Goal: Communication & Community: Answer question/provide support

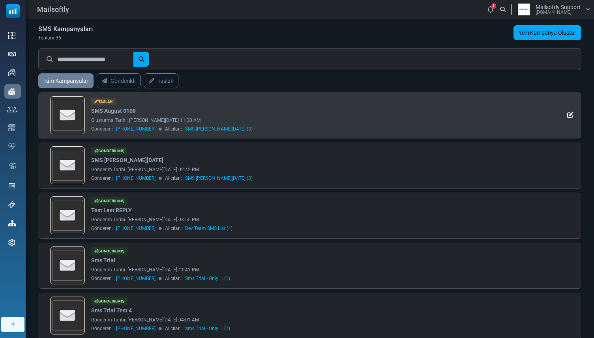
click at [110, 112] on link "SMS August 0109" at bounding box center [113, 111] width 45 height 8
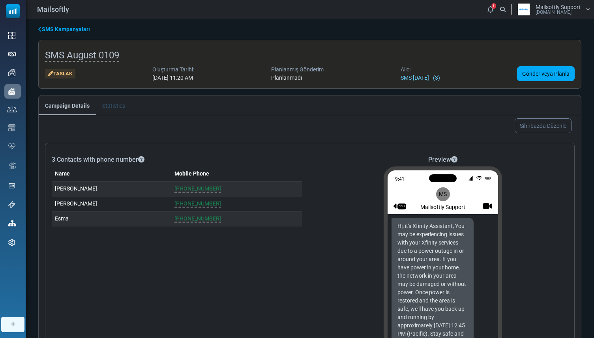
click at [183, 203] on span "[PHONE_NUMBER]" at bounding box center [197, 203] width 47 height 7
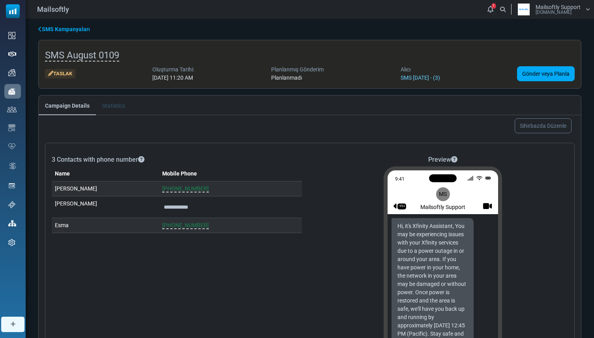
click at [190, 208] on input "**********" at bounding box center [230, 207] width 136 height 15
click at [181, 240] on div "**********" at bounding box center [177, 284] width 250 height 237
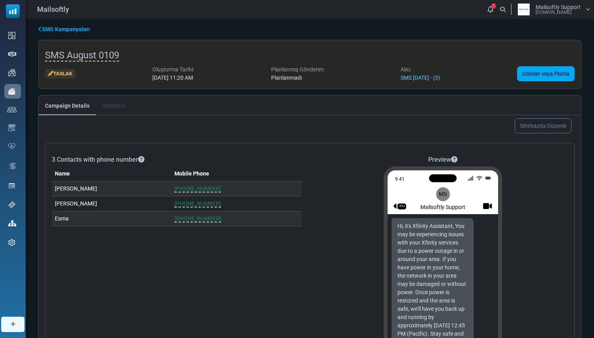
click at [202, 188] on span "+905313068616" at bounding box center [197, 188] width 47 height 7
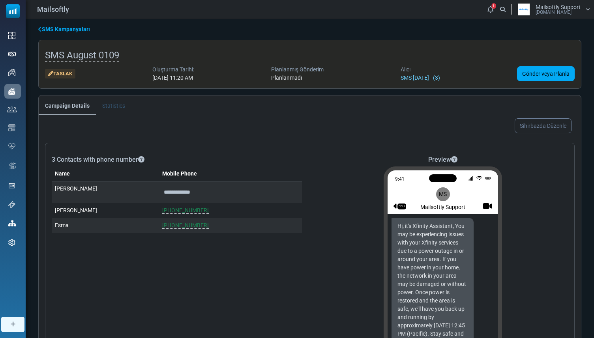
click at [196, 189] on input "**********" at bounding box center [230, 192] width 136 height 15
type input "******"
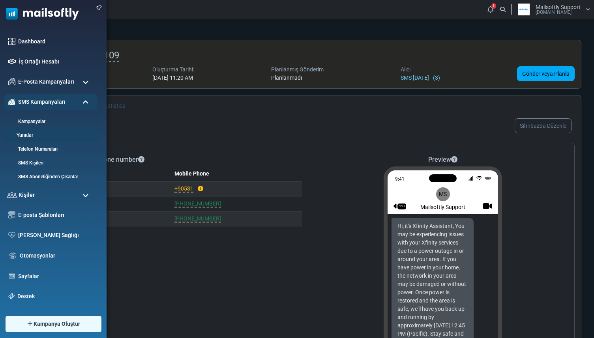
click at [29, 136] on link "Yanıtlar" at bounding box center [49, 135] width 95 height 7
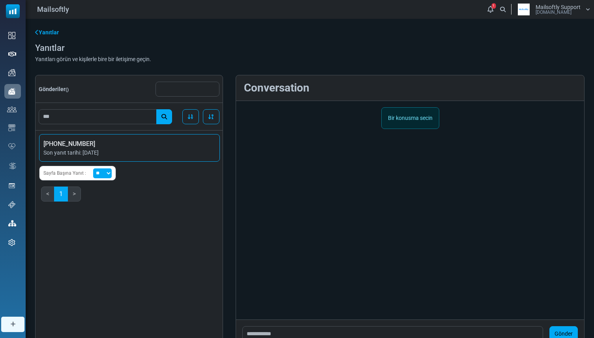
click at [186, 141] on span "+905535891496" at bounding box center [129, 143] width 172 height 9
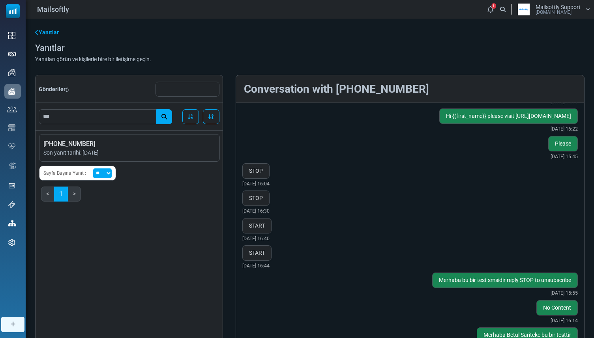
scroll to position [72, 0]
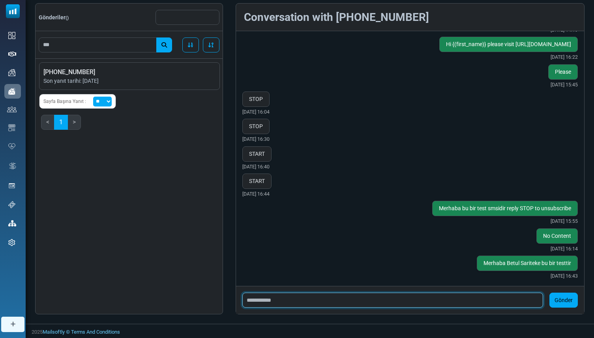
click at [294, 300] on input "text" at bounding box center [392, 300] width 300 height 15
type input "**********"
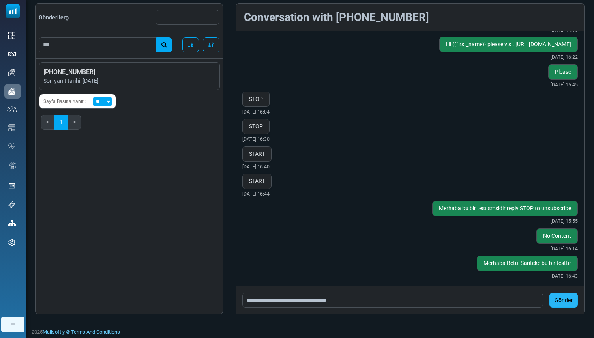
click at [575, 299] on button "Gönder" at bounding box center [563, 300] width 28 height 15
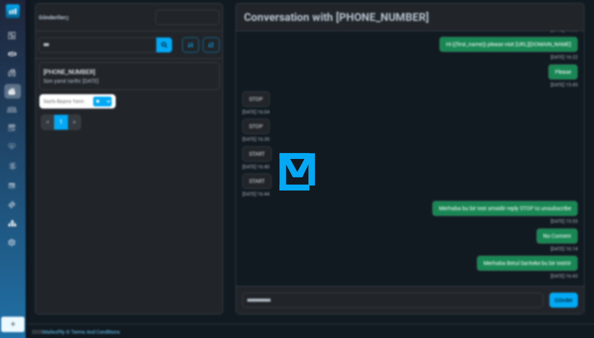
scroll to position [548, 0]
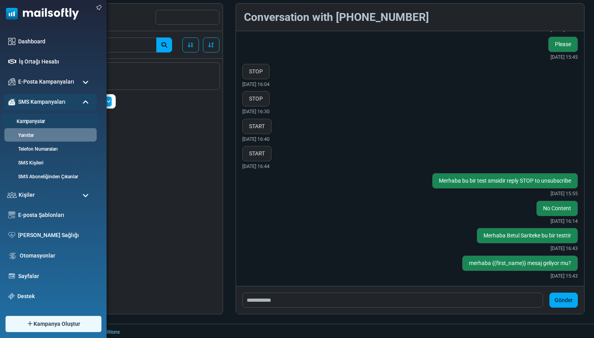
click at [26, 119] on link "Kampanyalar" at bounding box center [49, 121] width 95 height 7
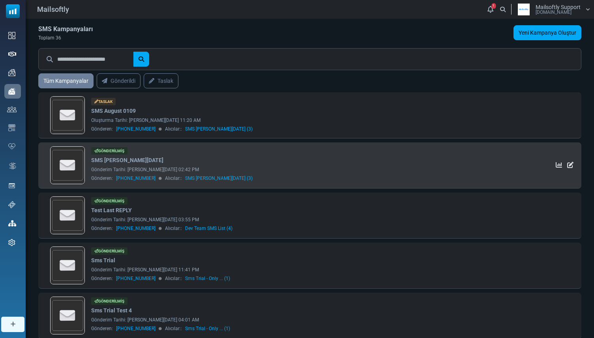
click at [82, 160] on img at bounding box center [67, 165] width 34 height 37
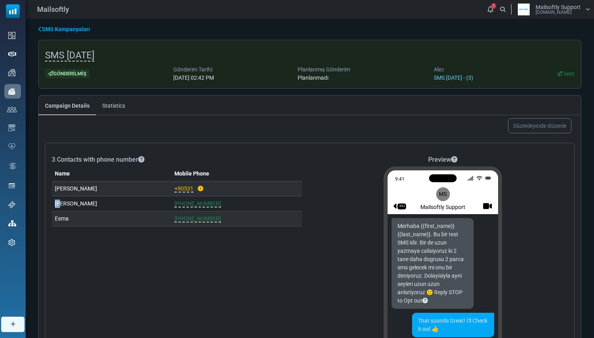
drag, startPoint x: 55, startPoint y: 202, endPoint x: 60, endPoint y: 203, distance: 4.7
click at [60, 203] on td "[PERSON_NAME]" at bounding box center [111, 203] width 119 height 15
click at [60, 204] on td "[PERSON_NAME]" at bounding box center [111, 203] width 119 height 15
drag, startPoint x: 55, startPoint y: 204, endPoint x: 93, endPoint y: 202, distance: 38.3
click at [93, 202] on td "Alkan Balkaya" at bounding box center [111, 203] width 119 height 15
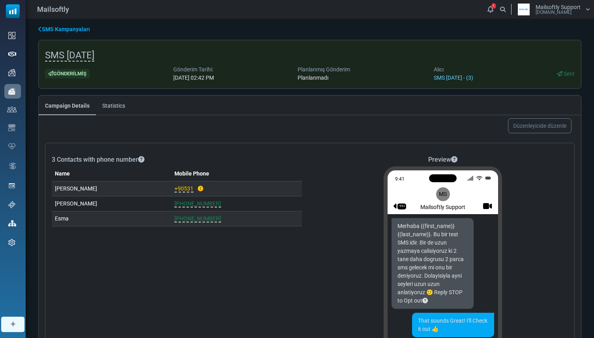
click at [93, 202] on td "Alkan Balkaya" at bounding box center [111, 203] width 119 height 15
drag, startPoint x: 54, startPoint y: 204, endPoint x: 73, endPoint y: 219, distance: 24.2
click at [73, 220] on tbody "eray demir +90531 Alkan Balkaya +16505578851 Esma +905308961176" at bounding box center [177, 203] width 250 height 45
click at [73, 219] on td "Esma" at bounding box center [111, 218] width 119 height 15
drag, startPoint x: 74, startPoint y: 219, endPoint x: 57, endPoint y: 198, distance: 26.7
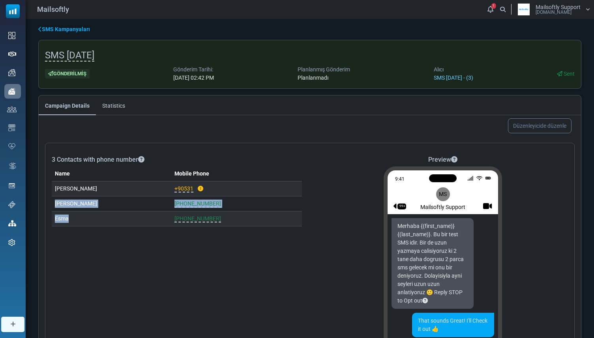
click at [57, 198] on tbody "eray demir +90531 Alkan Balkaya +16505578851 Esma +905308961176" at bounding box center [177, 203] width 250 height 45
click at [150, 148] on div "3 Contacts with phone number Name Mobile Phone eray demir +90531 Alkan Balkaya …" at bounding box center [309, 291] width 529 height 297
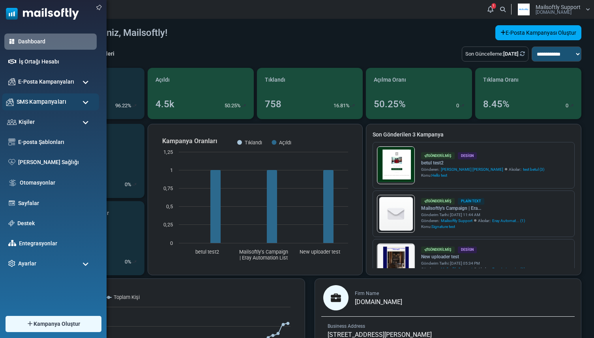
click at [38, 97] on div "SMS Kampanyaları" at bounding box center [50, 101] width 97 height 17
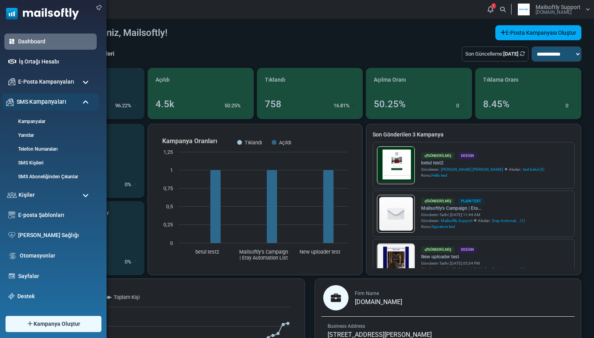
click at [49, 101] on span "SMS Kampanyaları" at bounding box center [42, 101] width 50 height 9
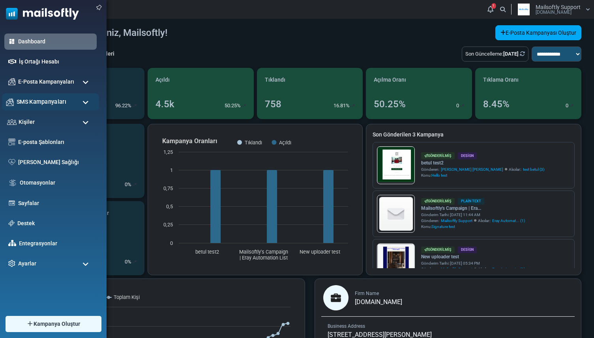
click at [49, 106] on span "SMS Kampanyaları" at bounding box center [42, 101] width 50 height 9
click at [43, 99] on span "SMS Kampanyaları" at bounding box center [42, 101] width 50 height 9
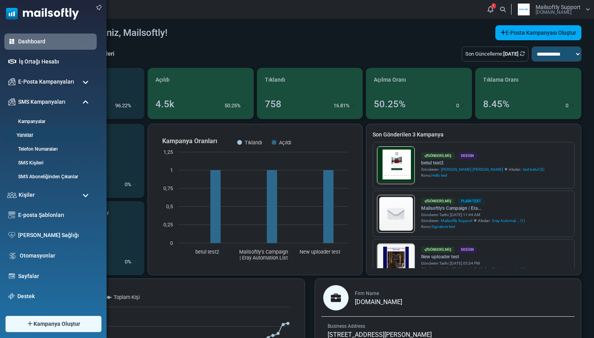
click at [32, 135] on link "Yanıtlar" at bounding box center [49, 135] width 95 height 7
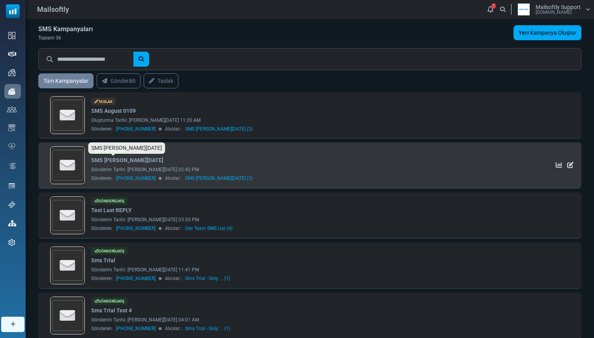
click at [112, 164] on link "SMS [DATE]" at bounding box center [127, 160] width 72 height 8
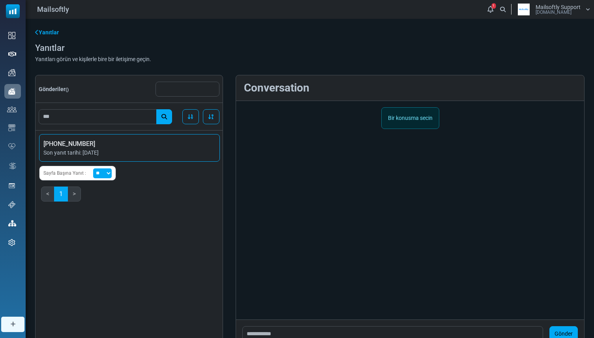
click at [132, 149] on span "Son yanıt tarihi: August 15, 2025" at bounding box center [129, 153] width 172 height 8
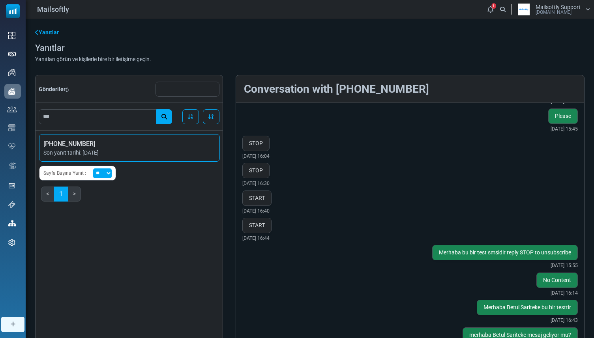
click at [139, 140] on span "[PHONE_NUMBER]" at bounding box center [129, 143] width 172 height 9
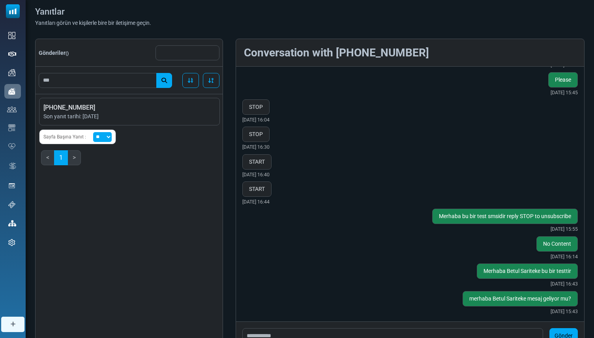
scroll to position [58, 0]
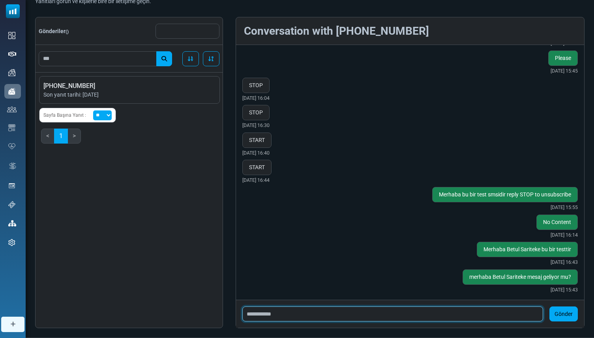
click at [352, 314] on input "text" at bounding box center [392, 313] width 300 height 15
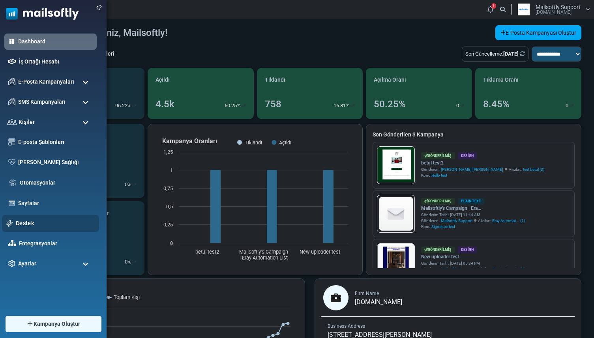
click at [21, 226] on link "Destek" at bounding box center [55, 223] width 79 height 9
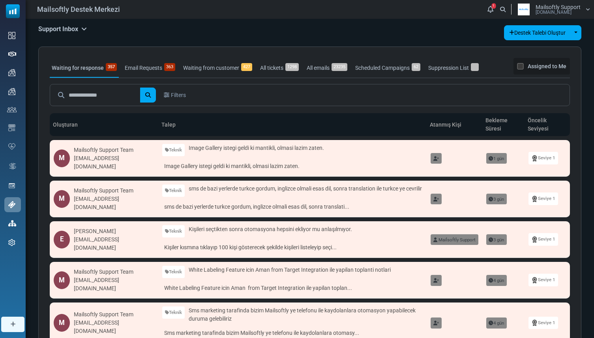
click at [321, 67] on link "All emails 23235" at bounding box center [326, 68] width 45 height 20
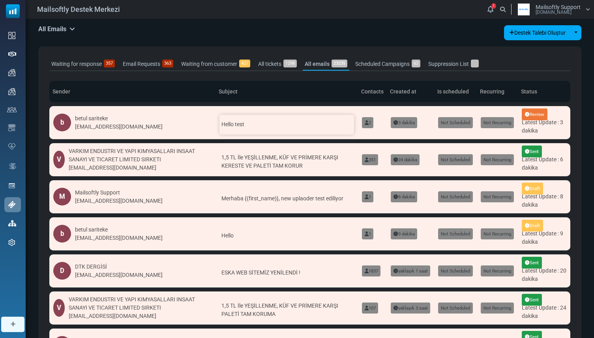
click at [230, 127] on span "Hello test" at bounding box center [232, 124] width 23 height 6
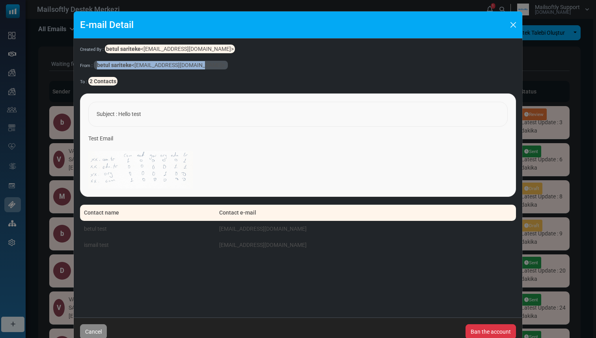
drag, startPoint x: 95, startPoint y: 64, endPoint x: 211, endPoint y: 64, distance: 116.3
click at [211, 64] on div "From : betul sariteke <testbetuls@gmail.com>" at bounding box center [298, 65] width 436 height 8
click at [511, 25] on button "Close" at bounding box center [514, 25] width 12 height 12
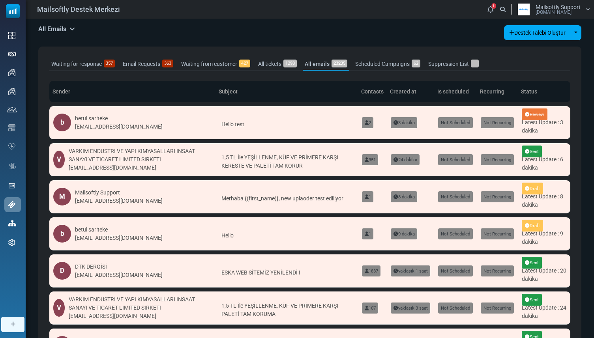
click at [192, 125] on div "b betul sariteke testbetuls@gmail.com" at bounding box center [132, 123] width 158 height 18
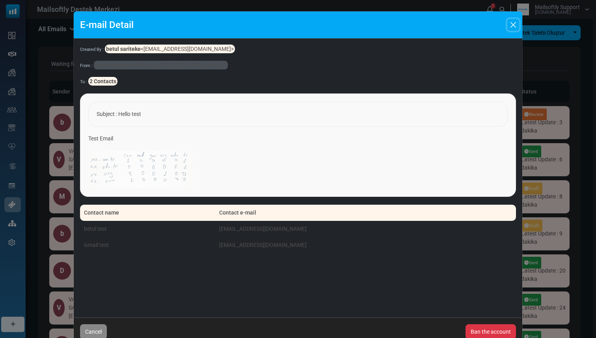
click at [516, 27] on button "Close" at bounding box center [514, 25] width 12 height 12
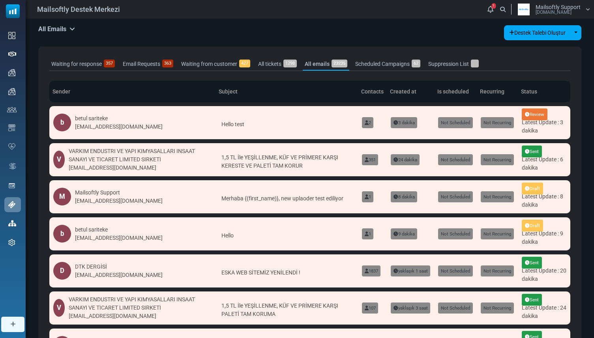
click at [530, 114] on span "Review" at bounding box center [534, 114] width 26 height 12
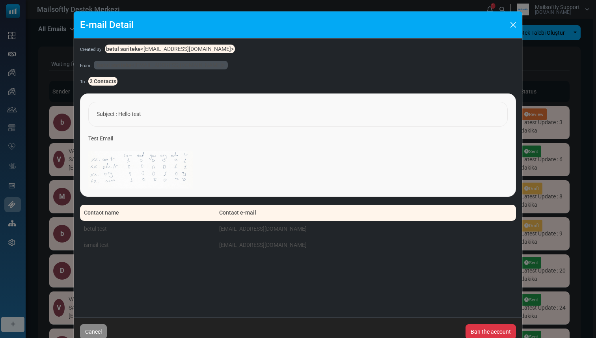
scroll to position [19, 0]
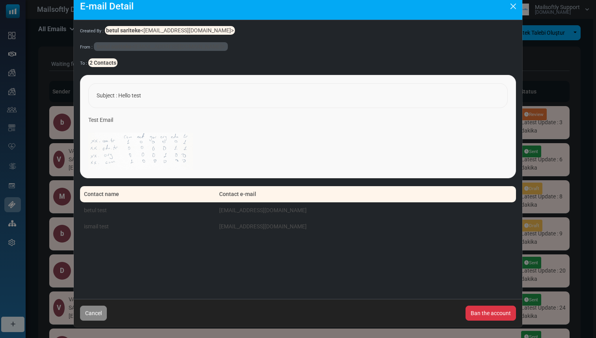
drag, startPoint x: 314, startPoint y: 225, endPoint x: 212, endPoint y: 120, distance: 146.1
click at [212, 120] on div "Created By : betul sariteke <testbetuls@gmail.com> From : betul sariteke <testb…" at bounding box center [298, 159] width 449 height 279
click at [250, 49] on div "From : betul sariteke <testbetuls@gmail.com>" at bounding box center [298, 47] width 436 height 8
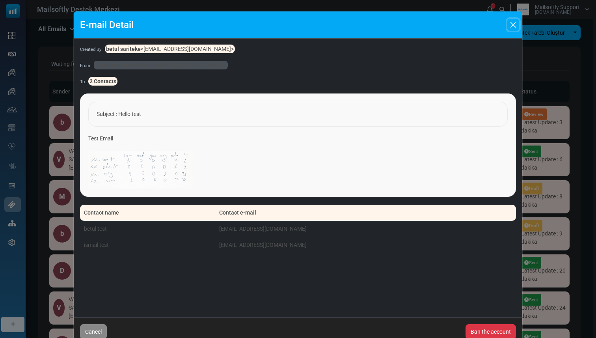
click at [510, 23] on button "Close" at bounding box center [514, 25] width 12 height 12
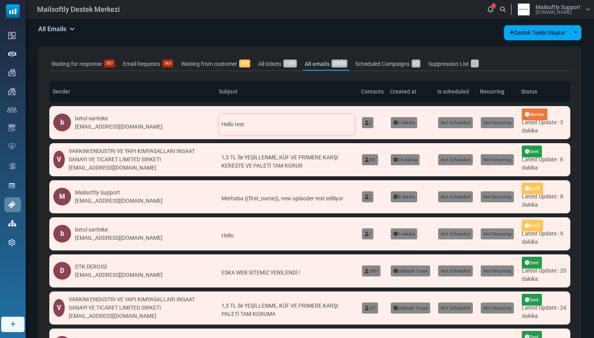
click at [312, 126] on div "Hello test" at bounding box center [286, 125] width 134 height 20
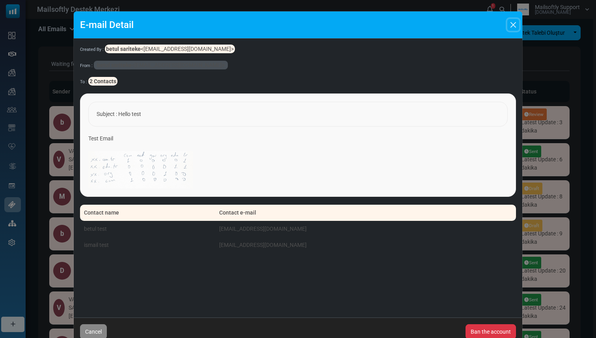
click at [511, 23] on button "Close" at bounding box center [514, 25] width 12 height 12
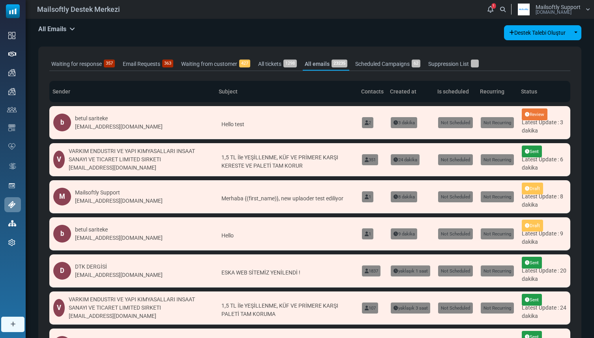
click at [163, 123] on div "b betul sariteke [EMAIL_ADDRESS][DOMAIN_NAME]" at bounding box center [132, 123] width 158 height 18
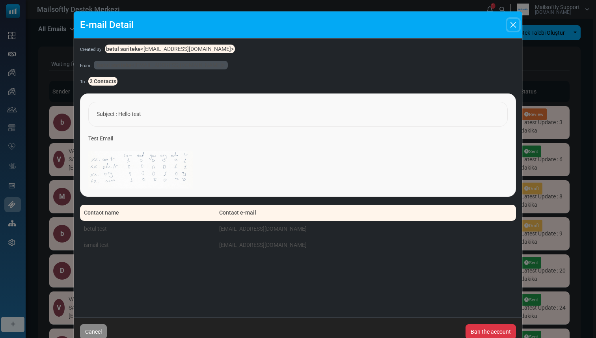
click at [512, 25] on button "Close" at bounding box center [514, 25] width 12 height 12
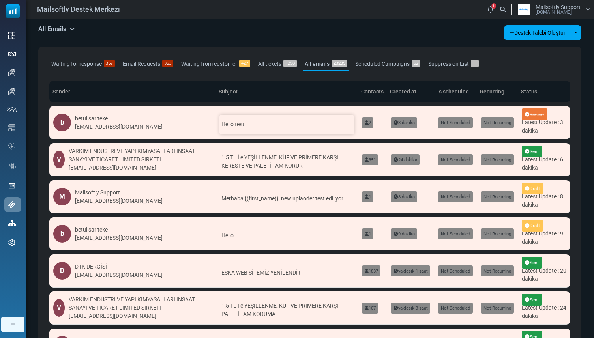
click at [248, 125] on div "Hello test" at bounding box center [286, 125] width 134 height 20
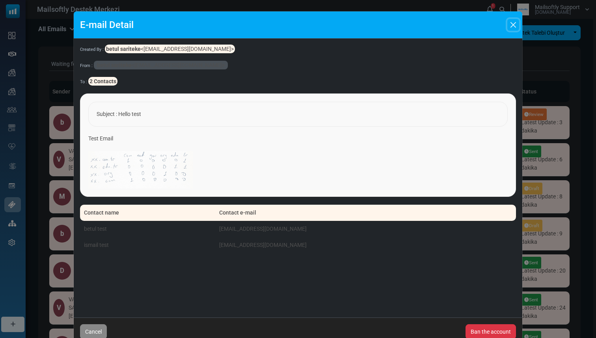
click at [513, 26] on button "Close" at bounding box center [514, 25] width 12 height 12
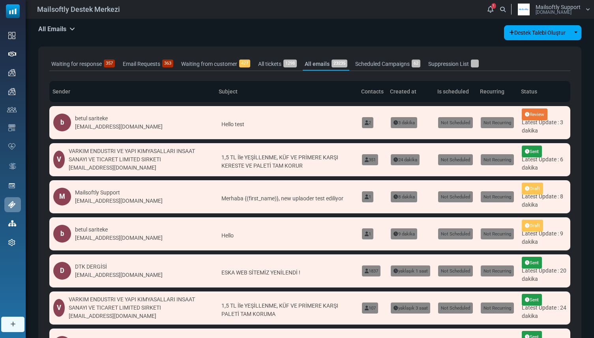
click at [160, 66] on link "Email Requests 363" at bounding box center [148, 64] width 54 height 13
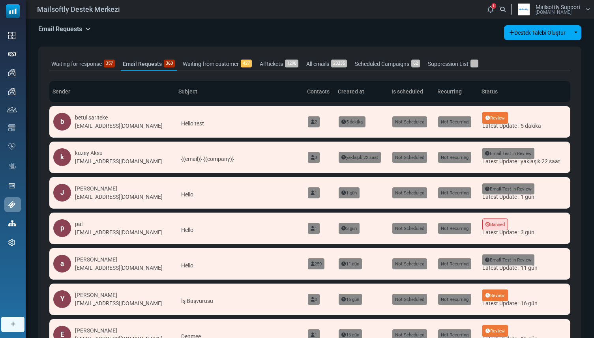
click at [155, 129] on div "b betul sariteke [EMAIL_ADDRESS][DOMAIN_NAME]" at bounding box center [112, 122] width 118 height 18
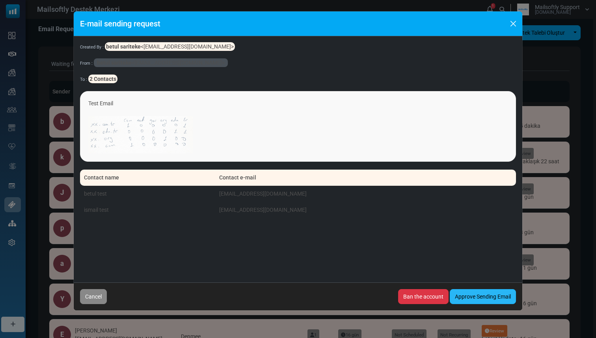
click at [470, 292] on link "Approve Sending Email" at bounding box center [483, 296] width 66 height 15
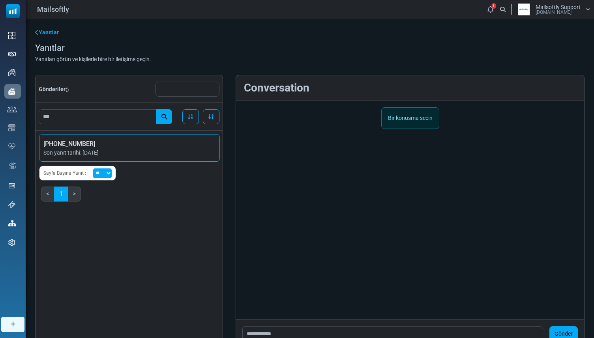
click at [134, 141] on span "+905535891496" at bounding box center [129, 143] width 172 height 9
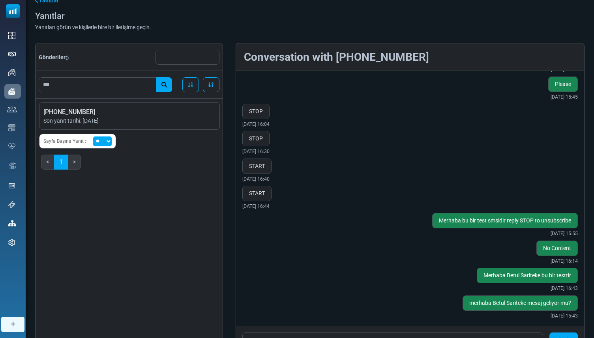
scroll to position [52, 0]
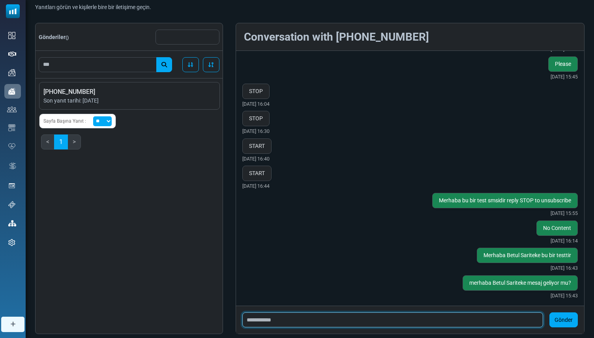
click at [306, 324] on input "text" at bounding box center [392, 319] width 300 height 15
type input "**********"
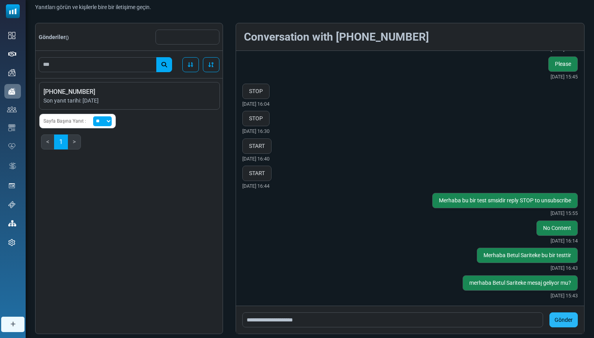
click at [553, 318] on button "Gönder" at bounding box center [563, 319] width 28 height 15
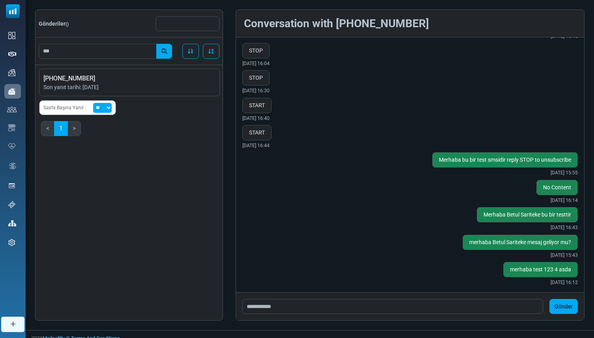
scroll to position [72, 0]
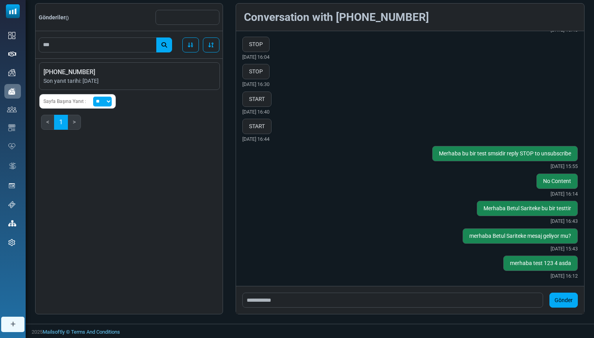
click at [234, 10] on div "Gönderiler () Yanıt tarihine göre sırala (ARTAN) Yanıt tarihine göre sırala (AZ…" at bounding box center [309, 158] width 549 height 311
click at [230, 18] on div "Gönderiler () Yanıt tarihine göre sırala (ARTAN) Yanıt tarihine göre sırala (AZ…" at bounding box center [309, 158] width 549 height 311
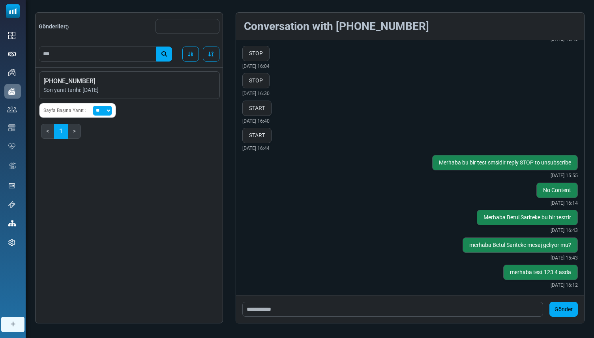
scroll to position [58, 0]
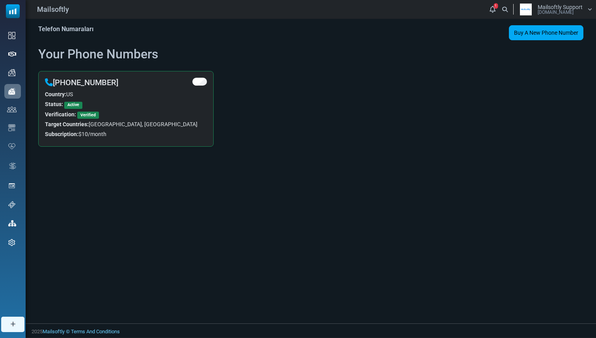
click at [134, 56] on h2 "Your Phone Numbers" at bounding box center [310, 54] width 545 height 15
click at [174, 54] on h2 "Your Phone Numbers" at bounding box center [310, 54] width 545 height 15
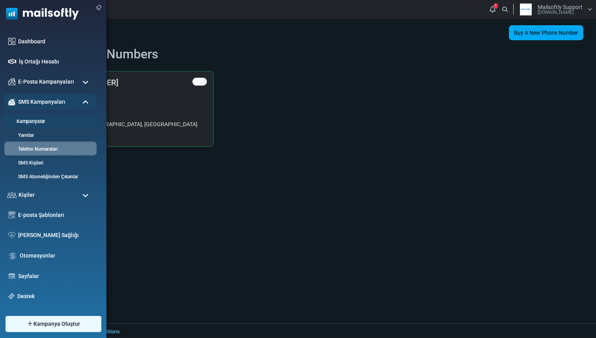
click at [28, 119] on link "Kampanyalar" at bounding box center [49, 121] width 95 height 7
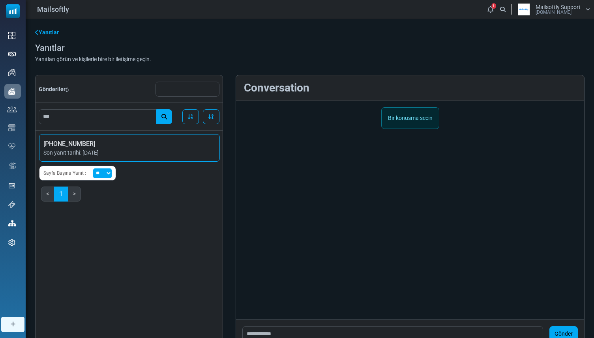
click at [176, 140] on span "[PHONE_NUMBER]" at bounding box center [129, 143] width 172 height 9
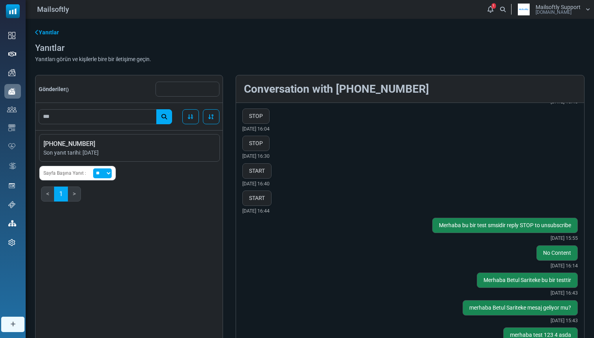
scroll to position [72, 0]
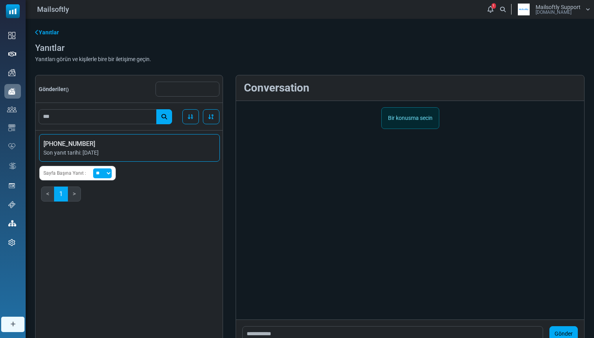
click at [173, 137] on li "[PHONE_NUMBER] Son yanıt tarihi: [DATE]" at bounding box center [129, 148] width 181 height 28
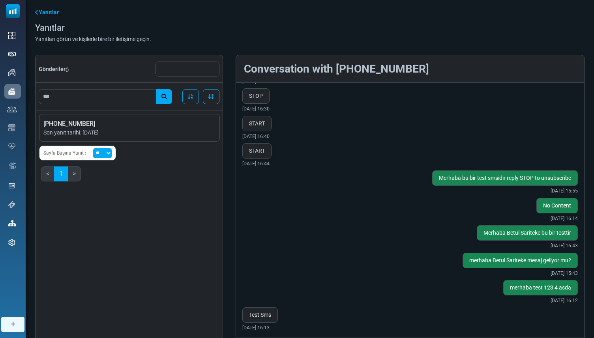
scroll to position [16, 0]
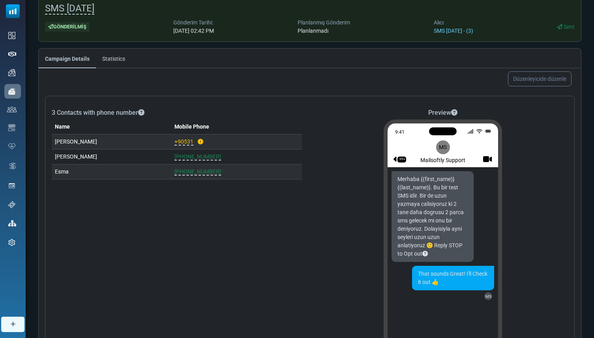
scroll to position [94, 0]
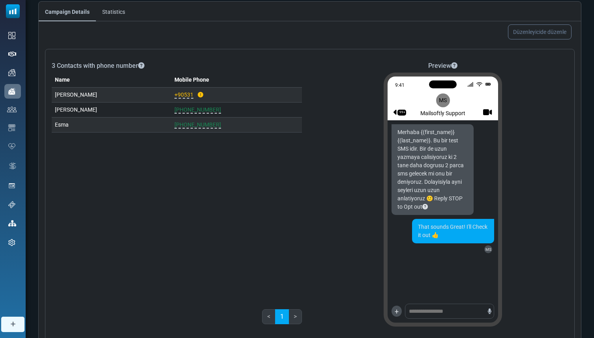
click at [436, 200] on div "Merhaba {(first_name)} {(last_name)}. Bu bir test SMS idir. Bir de uzun yazmaya…" at bounding box center [432, 169] width 82 height 91
click at [441, 199] on div "Merhaba {(first_name)} {(last_name)}. Bu bir test SMS idir. Bir de uzun yazmaya…" at bounding box center [432, 169] width 82 height 91
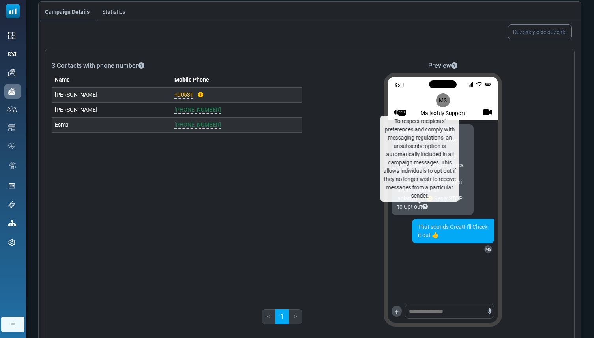
drag, startPoint x: 397, startPoint y: 208, endPoint x: 418, endPoint y: 208, distance: 21.3
click at [418, 208] on div "Merhaba {(first_name)} {(last_name)}. Bu bir test SMS idir. Bir de uzun yazmaya…" at bounding box center [432, 169] width 82 height 91
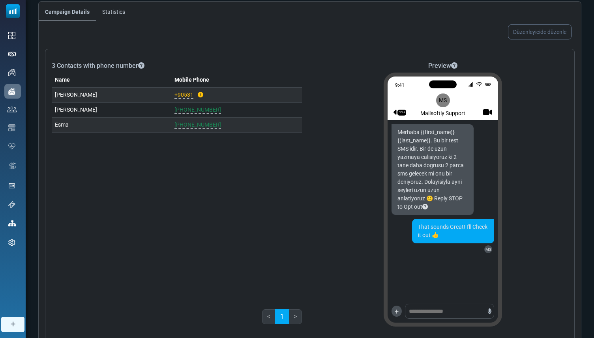
click at [438, 207] on div "Merhaba {(first_name)} {(last_name)}. Bu bir test SMS idir. Bir de uzun yazmaya…" at bounding box center [432, 169] width 82 height 91
click at [181, 97] on span "+90531" at bounding box center [183, 94] width 19 height 7
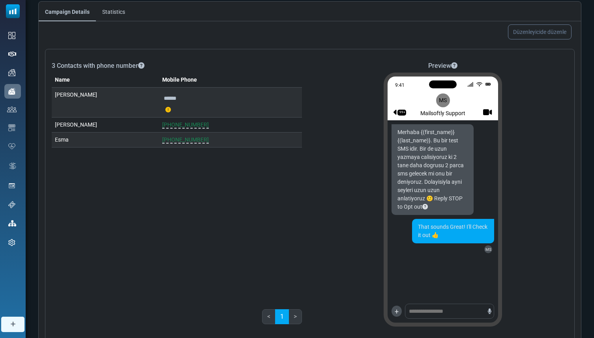
click at [195, 100] on input "******" at bounding box center [230, 98] width 136 height 15
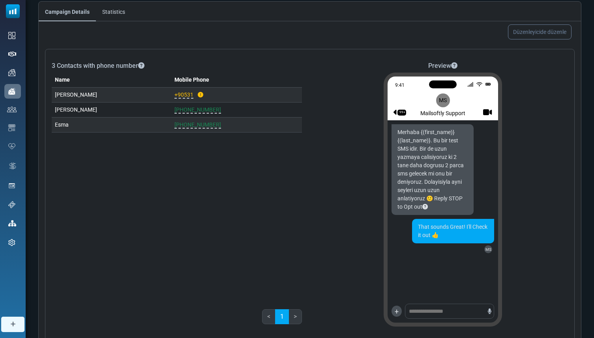
click at [195, 66] on h6 "3 Contacts with phone number" at bounding box center [177, 65] width 250 height 7
click at [182, 97] on span "+90531" at bounding box center [183, 94] width 19 height 7
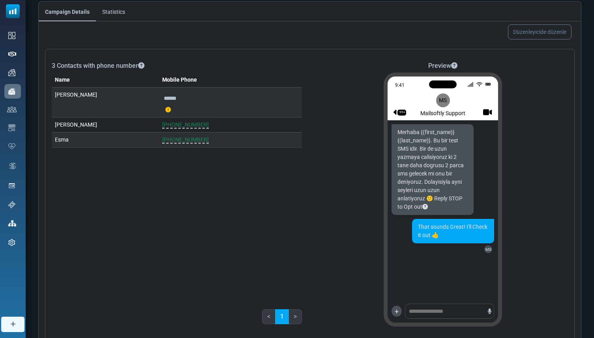
click at [184, 100] on input "******" at bounding box center [230, 98] width 136 height 15
type input "**********"
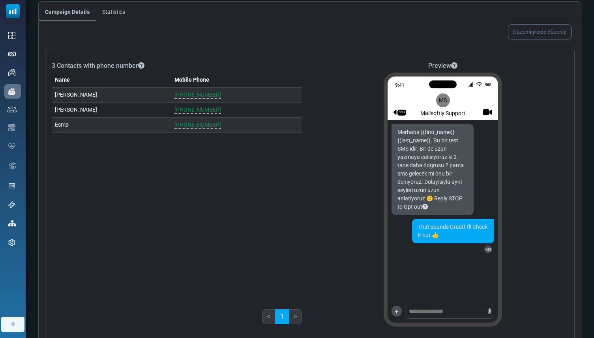
click at [218, 64] on h6 "3 Contacts with phone number" at bounding box center [177, 65] width 250 height 7
click at [199, 97] on span "+905313068616" at bounding box center [197, 94] width 47 height 7
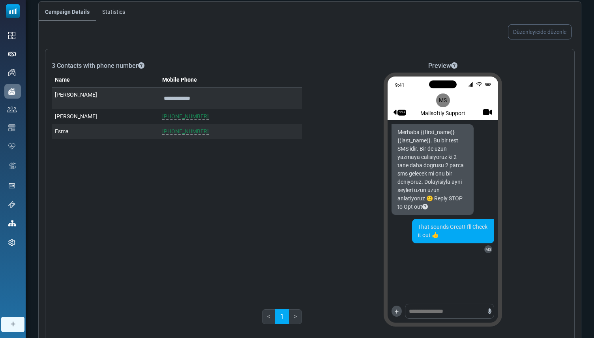
drag, startPoint x: 200, startPoint y: 100, endPoint x: 170, endPoint y: 99, distance: 30.8
click at [170, 99] on input "**********" at bounding box center [230, 98] width 136 height 15
type input "******"
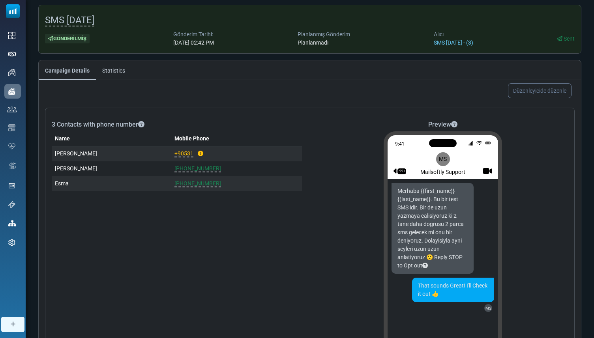
scroll to position [34, 0]
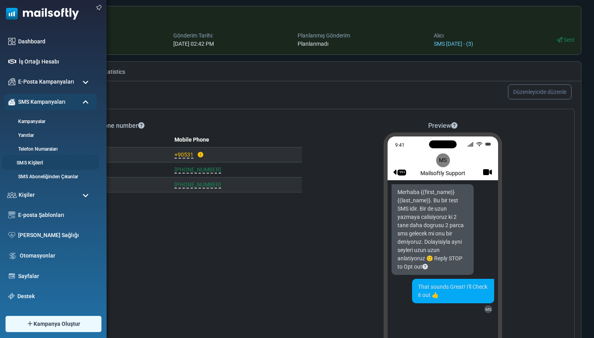
click at [28, 161] on link "SMS Kişileri" at bounding box center [49, 162] width 95 height 7
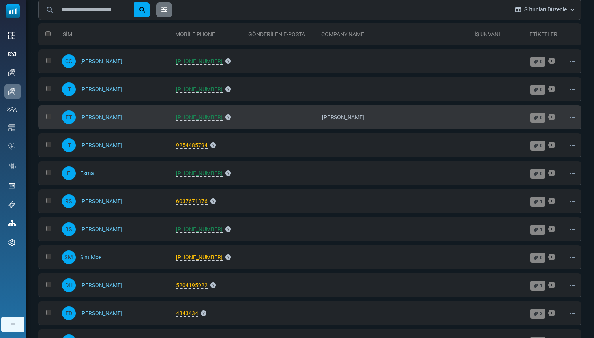
scroll to position [50, 0]
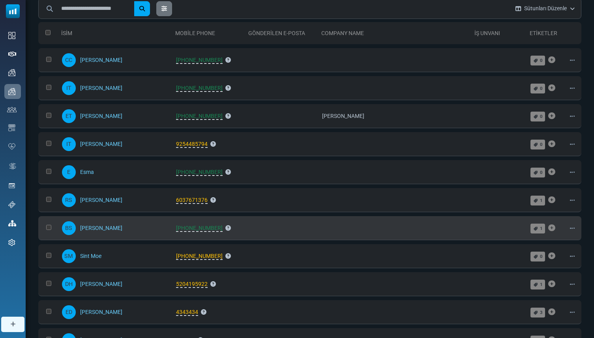
click at [176, 227] on span "[PHONE_NUMBER]" at bounding box center [199, 228] width 47 height 7
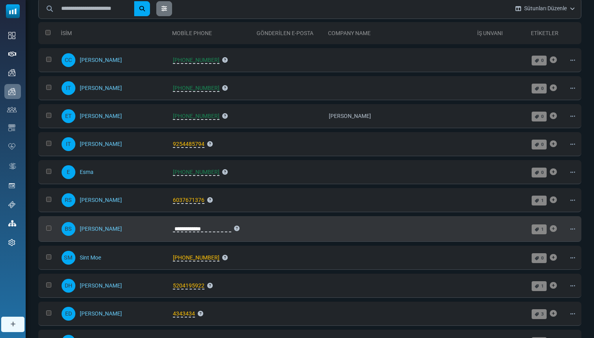
click at [173, 230] on input "**********" at bounding box center [202, 228] width 58 height 17
type input "**********"
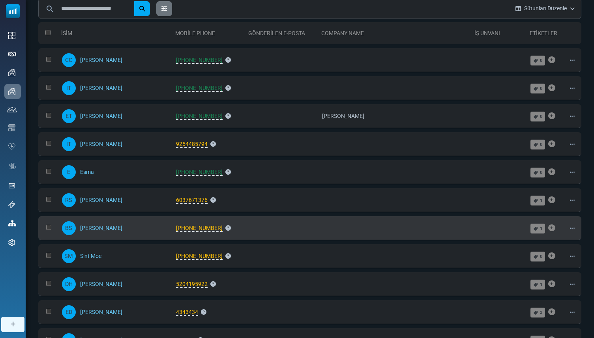
click at [176, 230] on span "+9715535891496" at bounding box center [199, 228] width 47 height 7
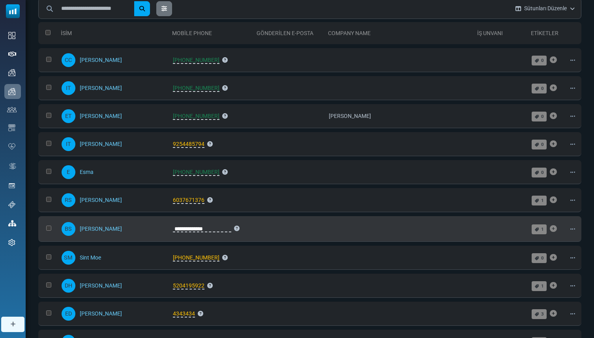
click at [173, 229] on input "**********" at bounding box center [202, 228] width 58 height 17
click at [173, 228] on input "**********" at bounding box center [202, 228] width 58 height 17
type input "**********"
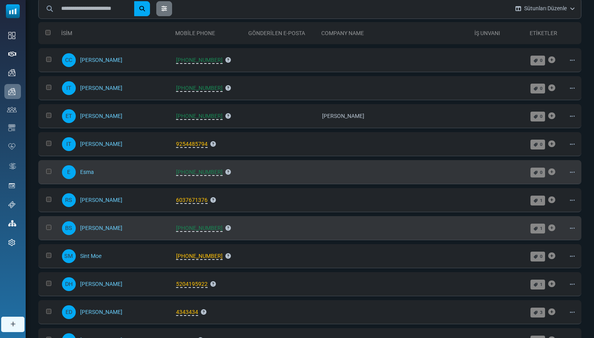
scroll to position [0, 0]
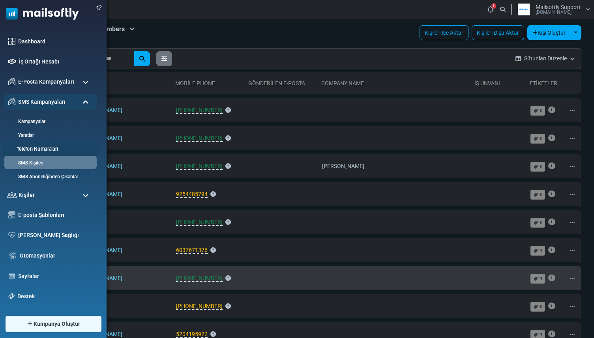
click at [27, 149] on link "Telefon Numaraları" at bounding box center [49, 149] width 95 height 7
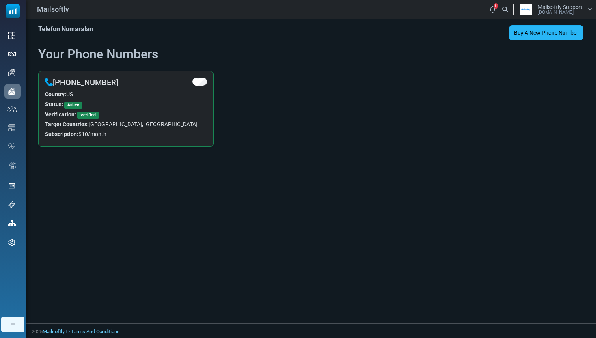
click at [515, 32] on span "Buy A New Phone Number" at bounding box center [546, 33] width 64 height 6
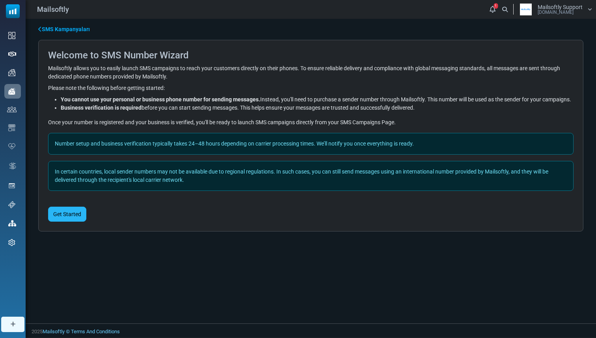
click at [79, 222] on button "Get Started" at bounding box center [67, 214] width 38 height 15
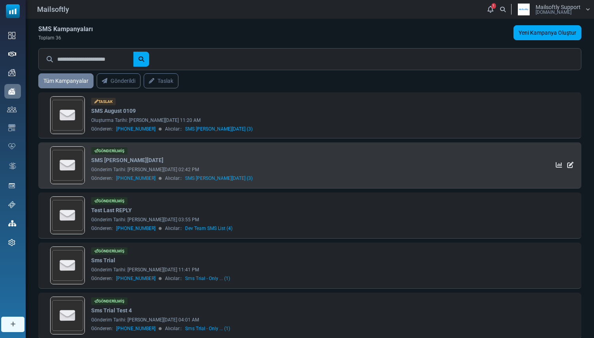
click at [104, 153] on div "Gönderilmiş" at bounding box center [109, 150] width 36 height 7
click at [101, 160] on link "SMS [PERSON_NAME][DATE]" at bounding box center [127, 160] width 72 height 8
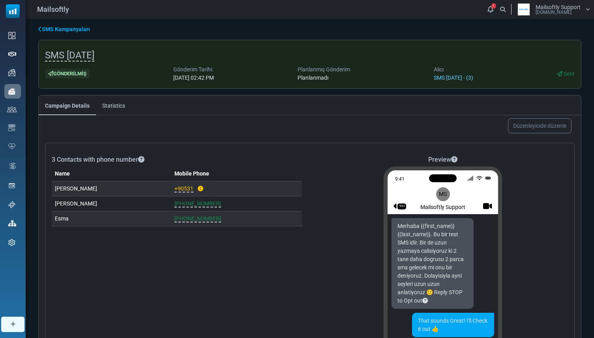
click at [120, 104] on link "Statistics" at bounding box center [113, 105] width 35 height 20
